Goal: Task Accomplishment & Management: Use online tool/utility

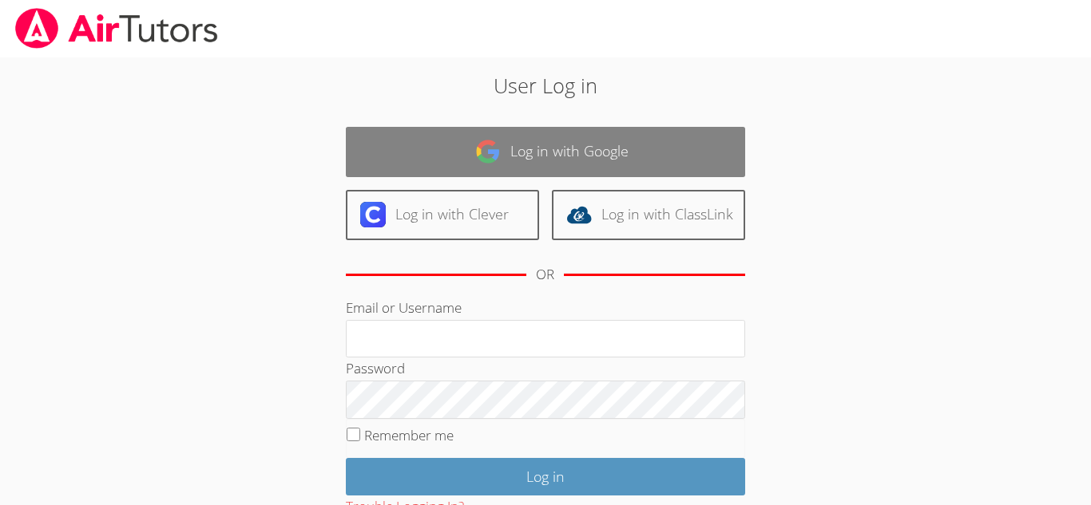
click at [592, 145] on link "Log in with Google" at bounding box center [545, 152] width 399 height 50
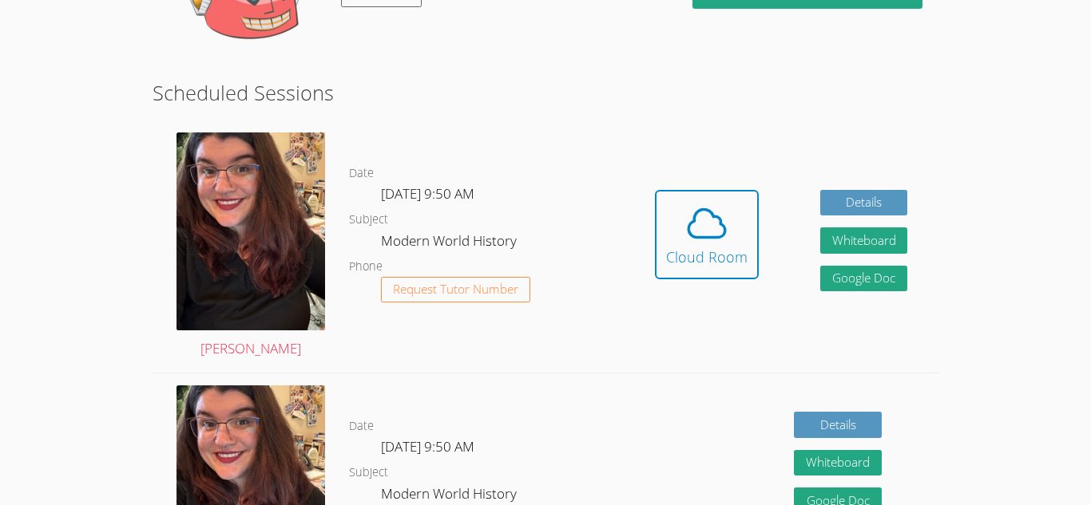
scroll to position [352, 0]
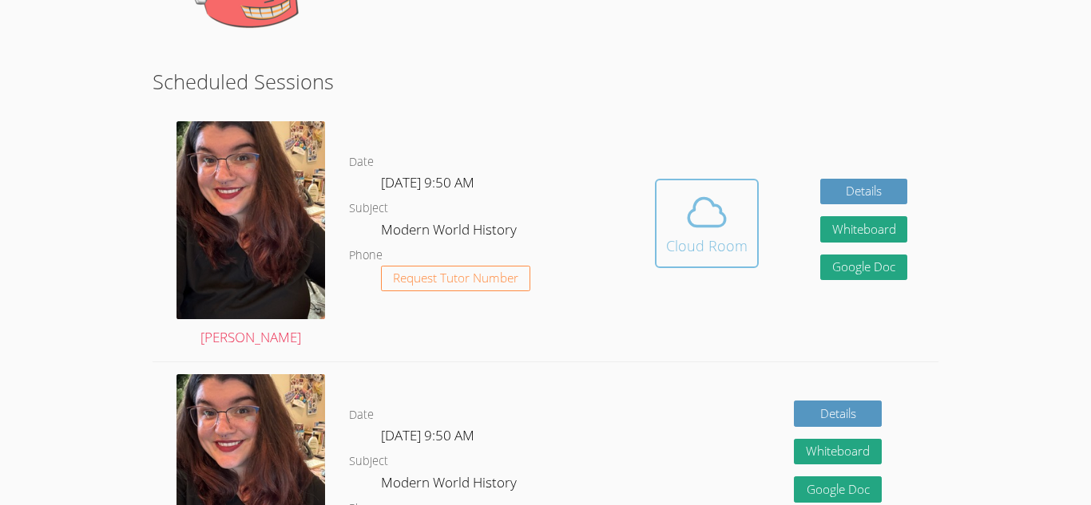
click at [700, 216] on icon at bounding box center [706, 212] width 45 height 45
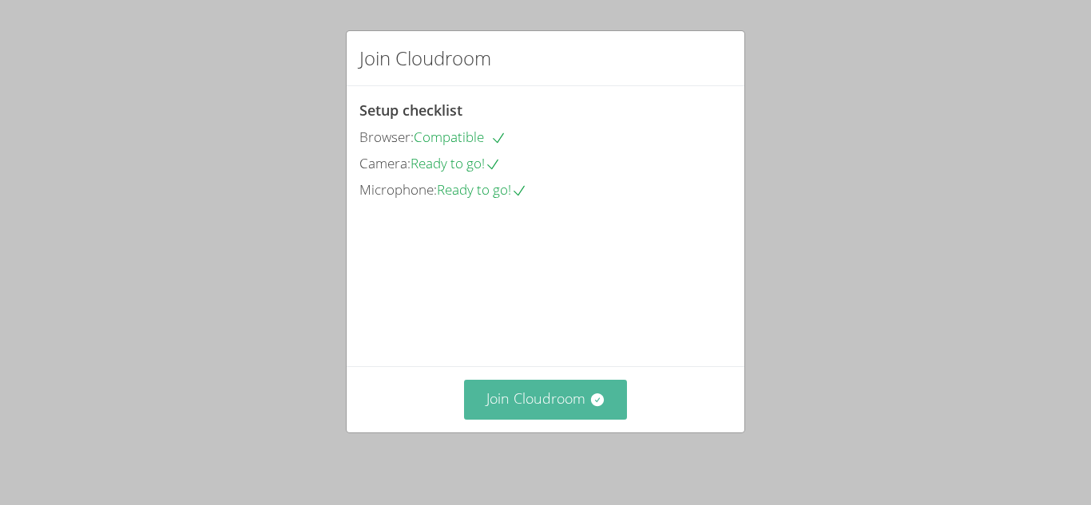
click at [515, 409] on button "Join Cloudroom" at bounding box center [546, 399] width 164 height 39
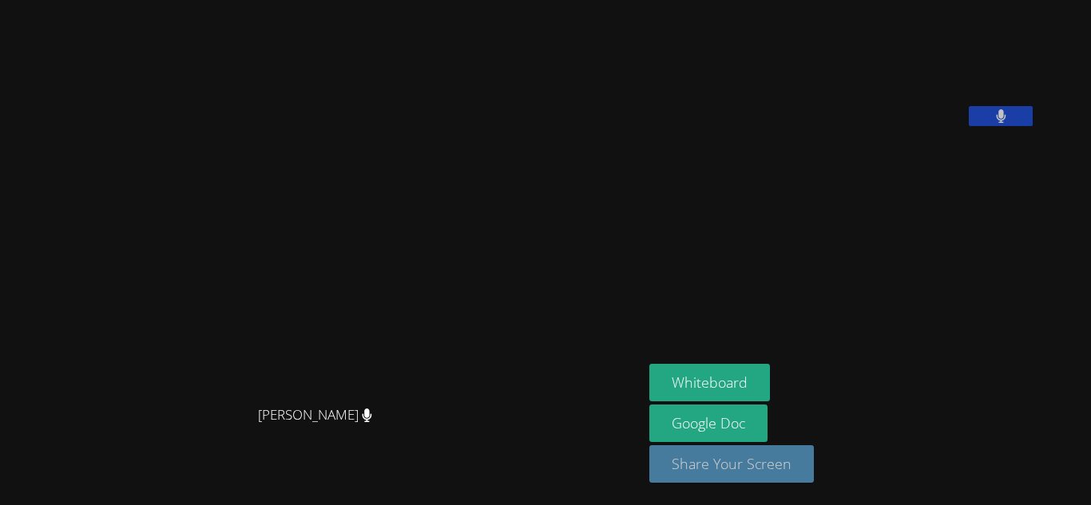
click at [814, 462] on button "Share Your Screen" at bounding box center [731, 465] width 165 height 38
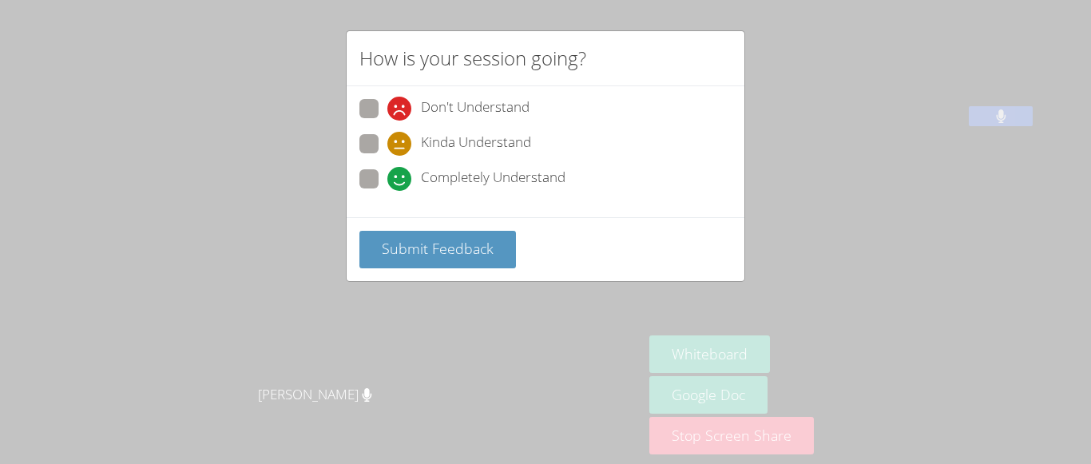
click at [387, 184] on icon at bounding box center [399, 179] width 24 height 24
click at [387, 183] on input "Completely Understand" at bounding box center [394, 176] width 14 height 14
radio input "true"
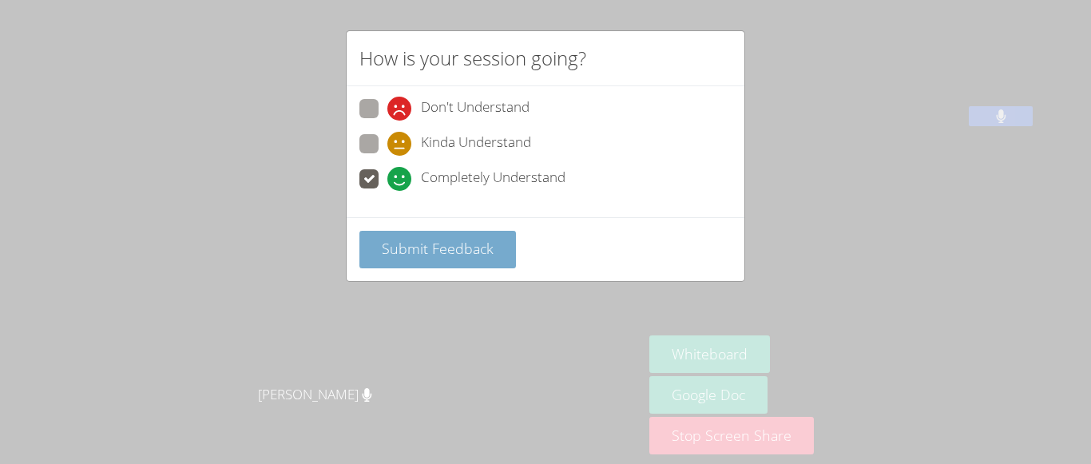
click at [433, 257] on span "Submit Feedback" at bounding box center [438, 248] width 112 height 19
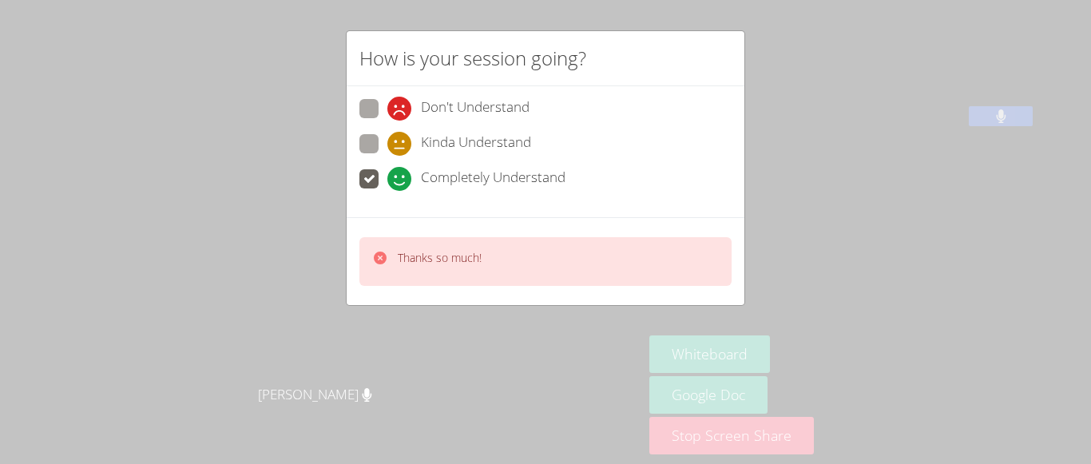
click at [365, 233] on div "Thanks so much!" at bounding box center [546, 261] width 398 height 88
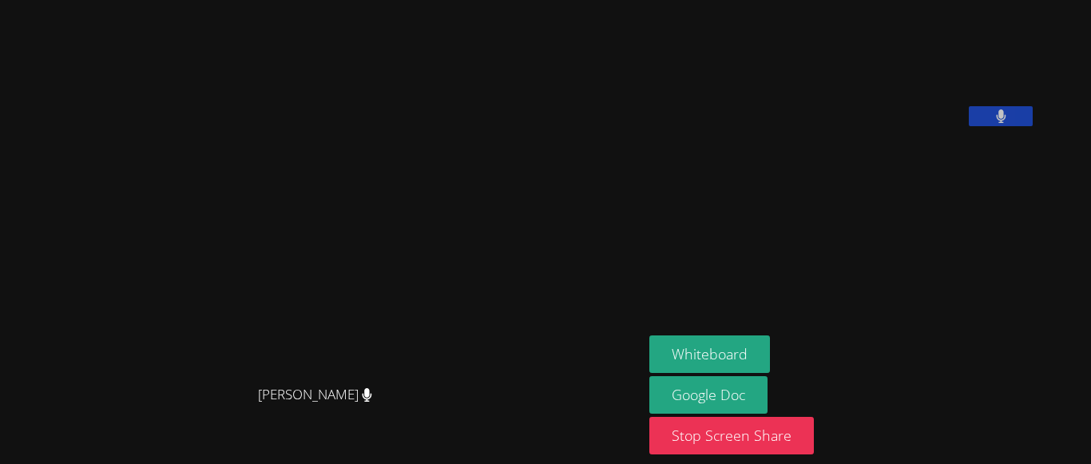
click at [368, 190] on video at bounding box center [322, 200] width 240 height 355
click at [767, 401] on link "Google Doc" at bounding box center [708, 395] width 118 height 38
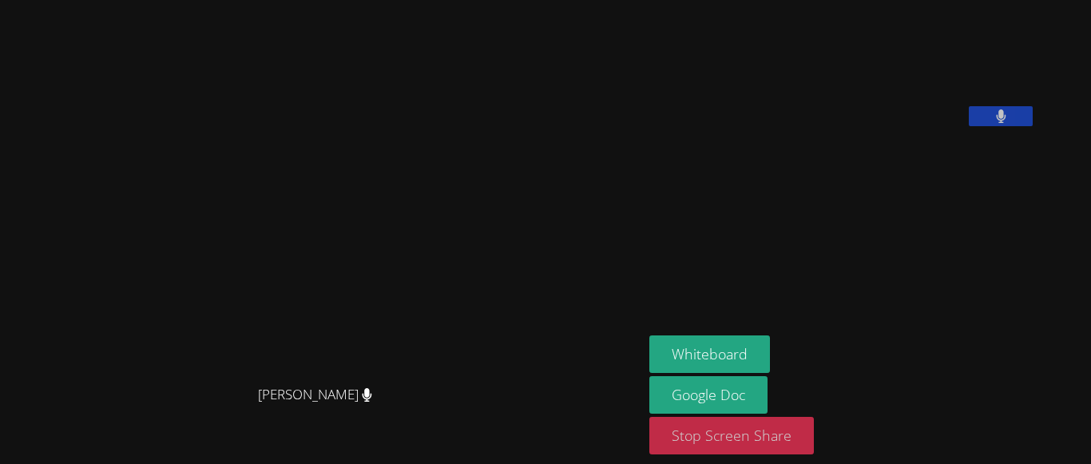
click at [814, 429] on button "Stop Screen Share" at bounding box center [731, 436] width 165 height 38
